Goal: Find specific page/section: Find specific page/section

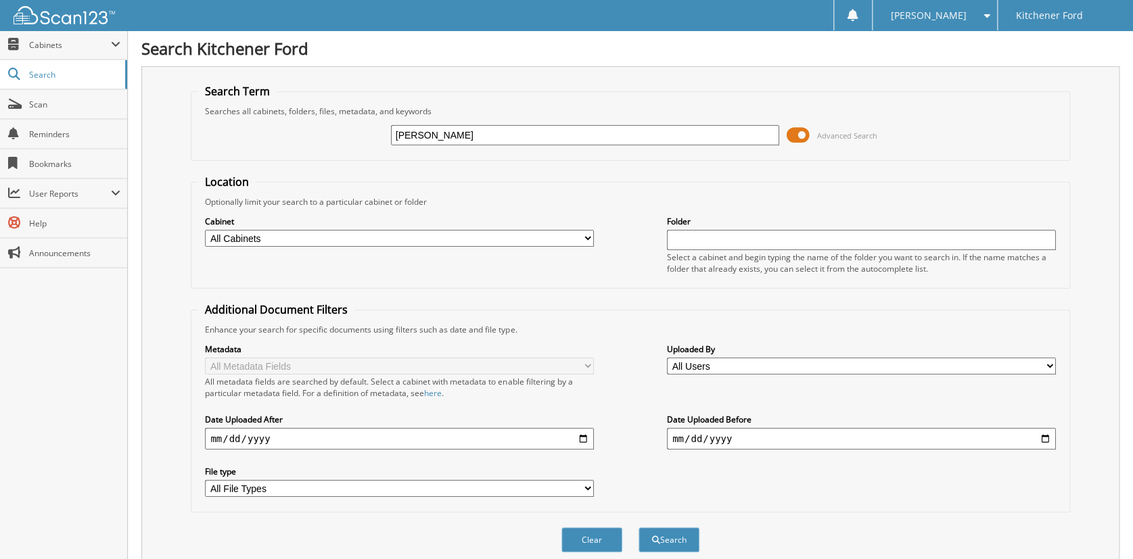
type input "[PERSON_NAME]"
click at [639, 528] on button "Search" at bounding box center [669, 540] width 61 height 25
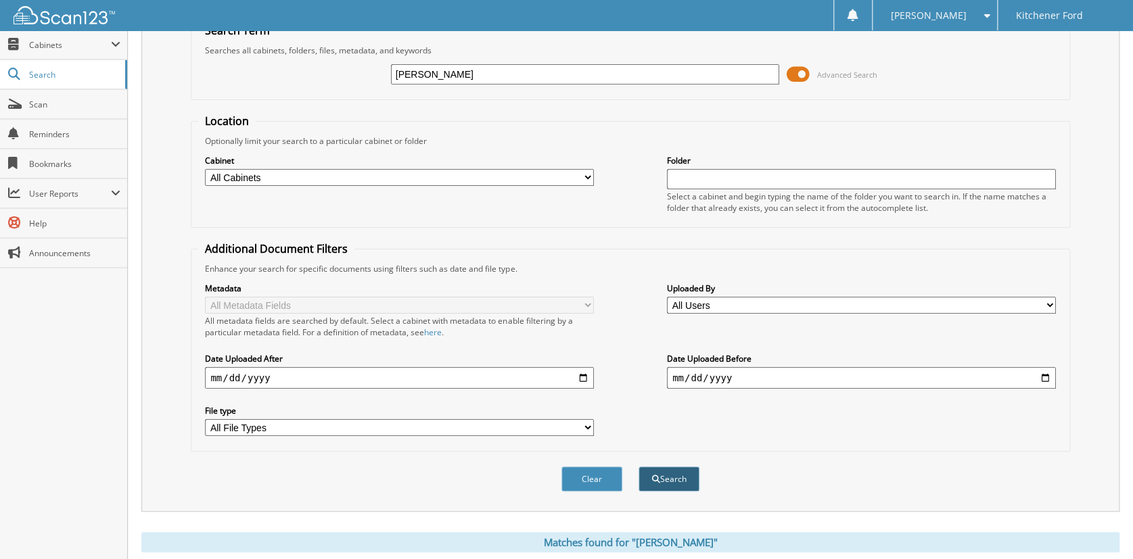
click at [670, 471] on button "Search" at bounding box center [669, 479] width 61 height 25
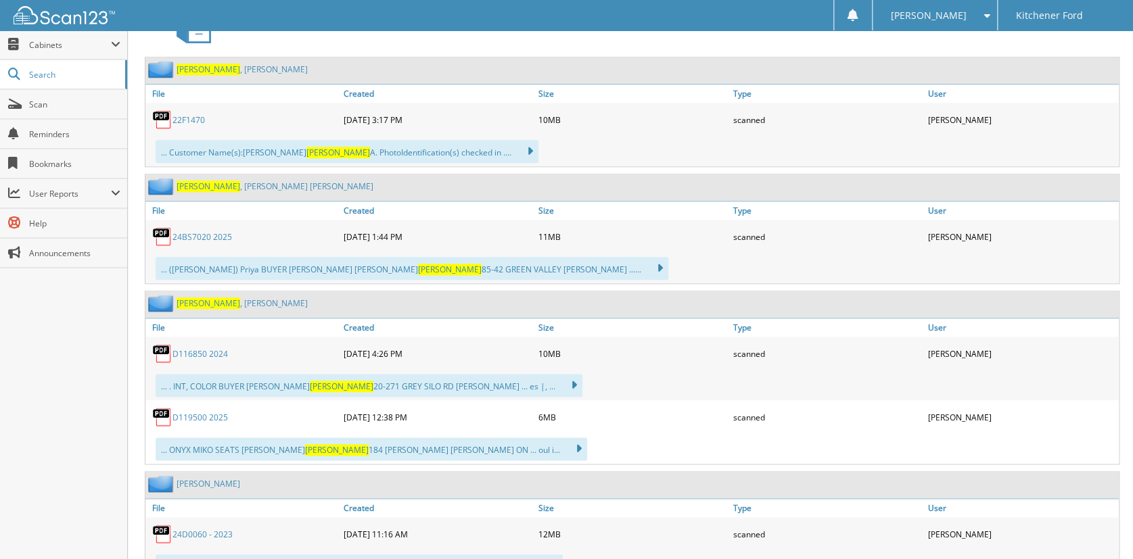
scroll to position [548, 0]
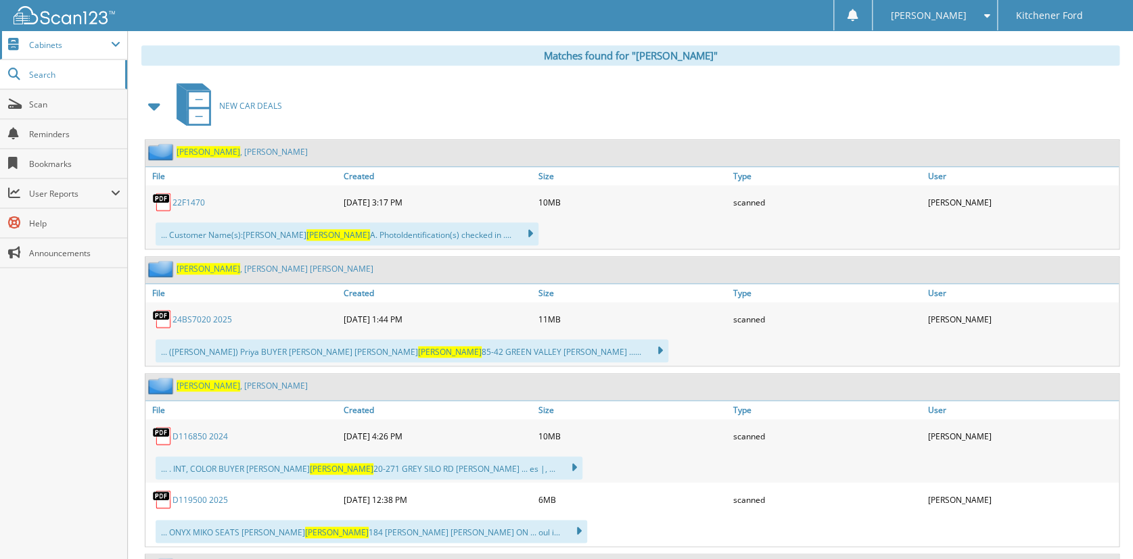
drag, startPoint x: 41, startPoint y: 47, endPoint x: 32, endPoint y: 47, distance: 8.8
click at [37, 46] on span "Cabinets" at bounding box center [70, 44] width 82 height 11
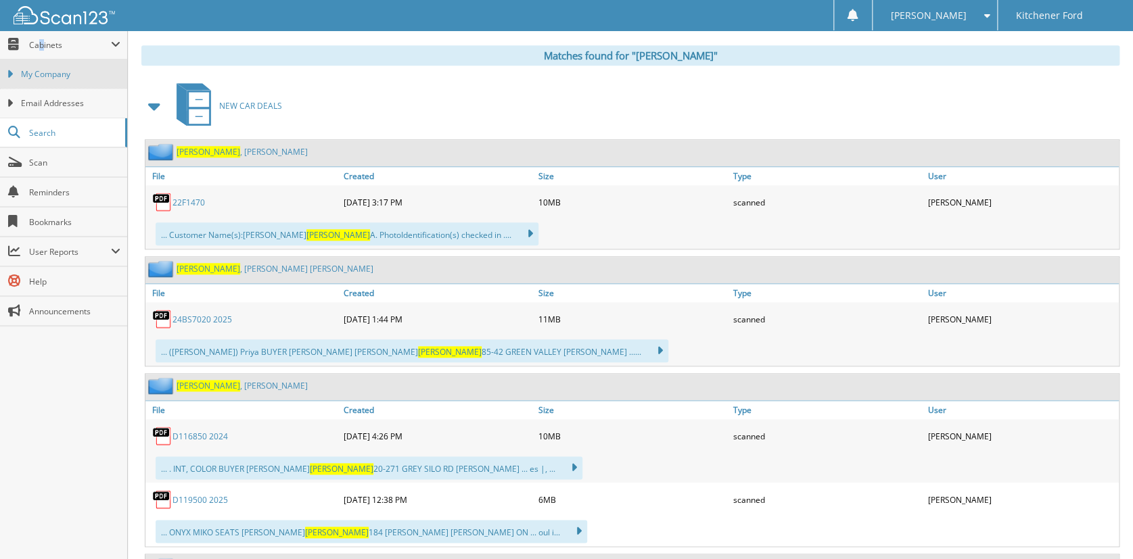
click at [45, 78] on span "My Company" at bounding box center [70, 74] width 99 height 12
